Goal: Find specific page/section: Find specific page/section

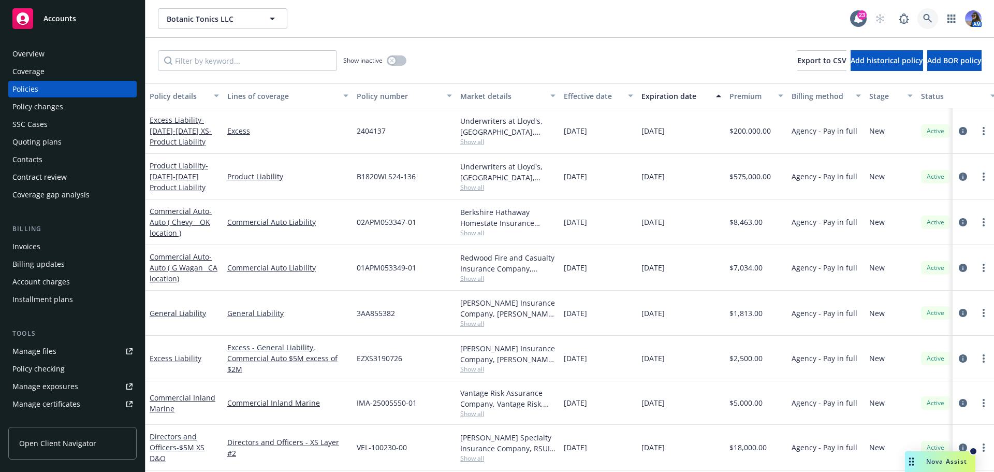
click at [919, 20] on link at bounding box center [927, 18] width 21 height 21
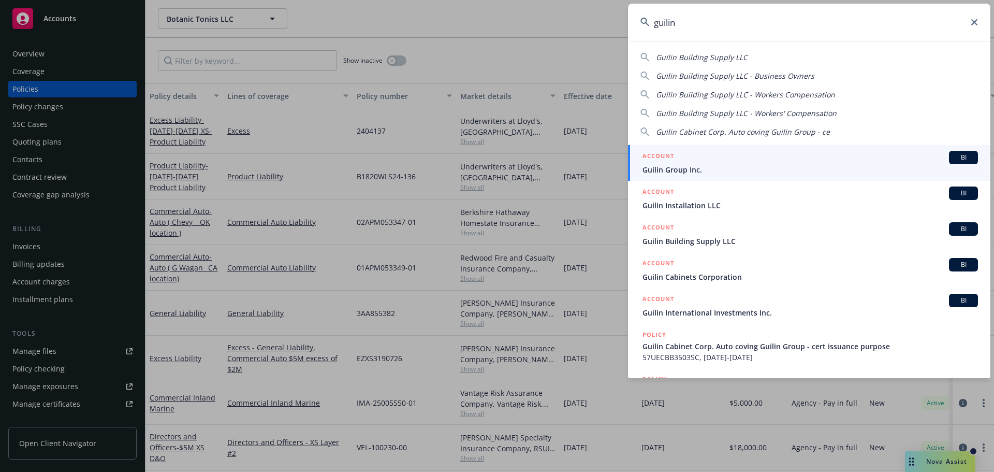
type input "guilin"
click at [651, 164] on span "Guilin Group Inc." at bounding box center [809, 169] width 335 height 11
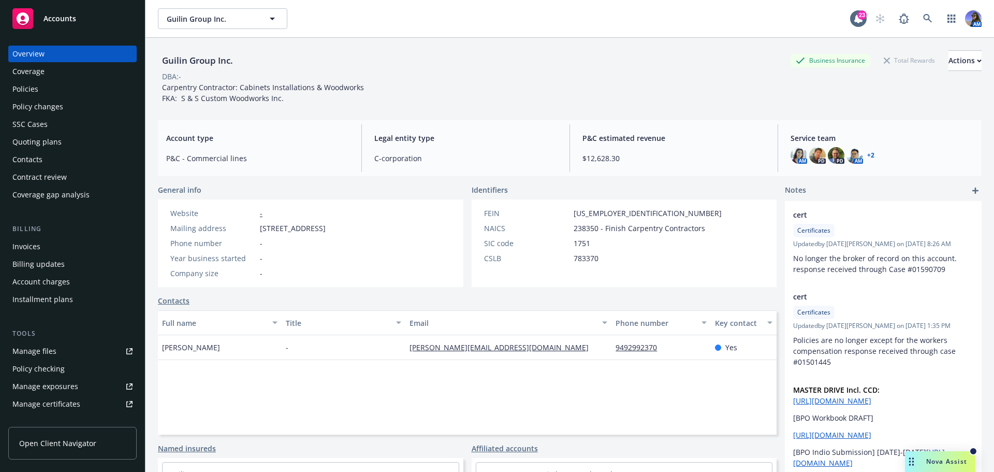
click at [34, 90] on div "Policies" at bounding box center [25, 89] width 26 height 17
